Goal: Information Seeking & Learning: Learn about a topic

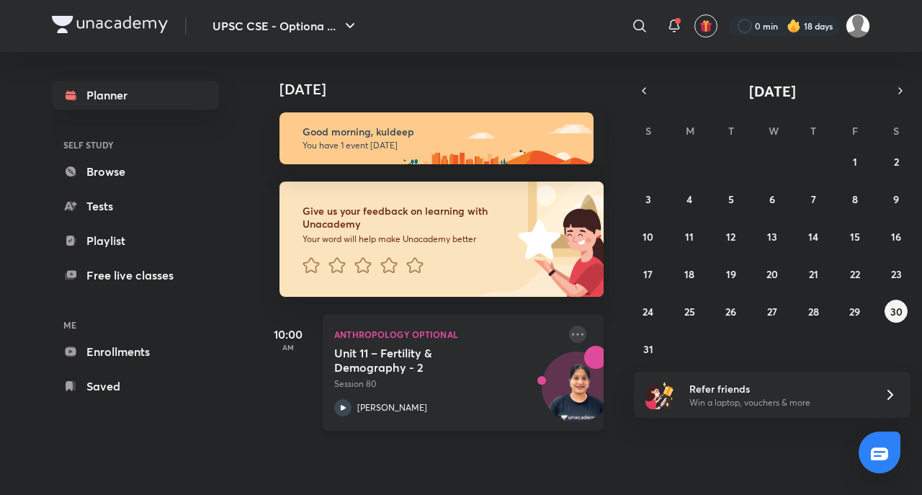
click at [569, 331] on icon at bounding box center [577, 334] width 17 height 17
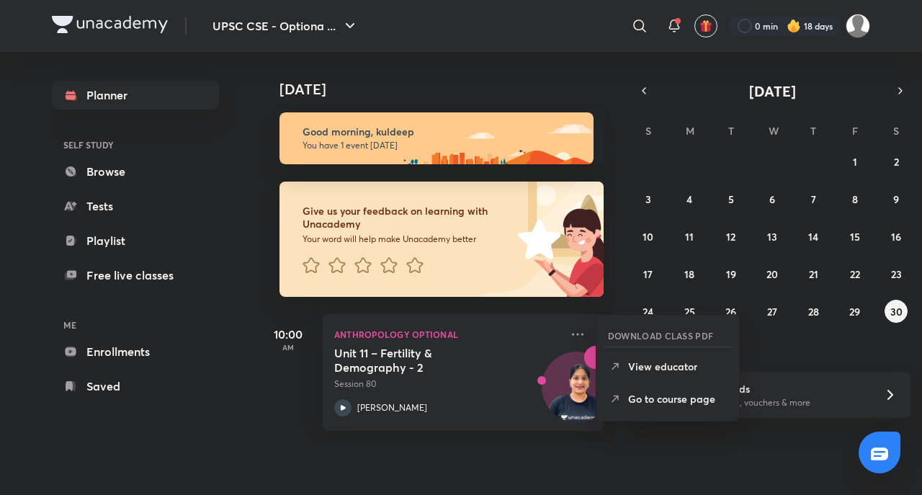
click at [671, 403] on p "Go to course page" at bounding box center [677, 398] width 99 height 15
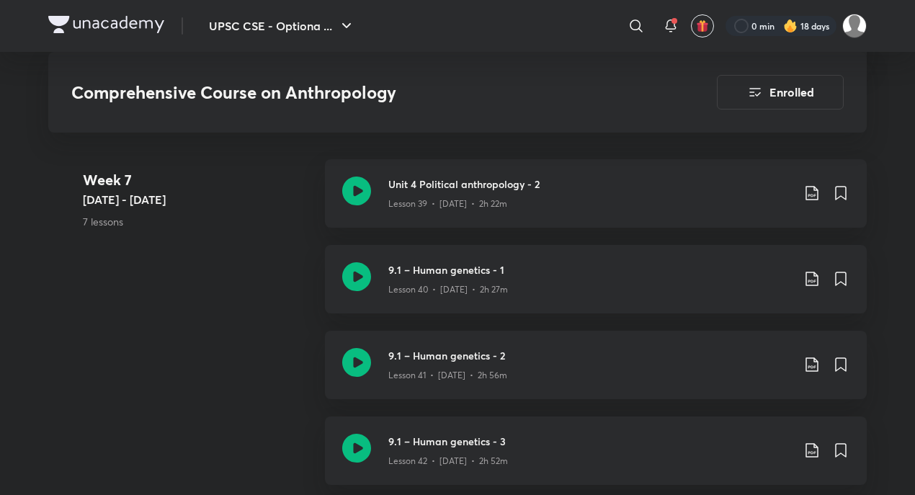
scroll to position [4472, 0]
